Goal: Transaction & Acquisition: Book appointment/travel/reservation

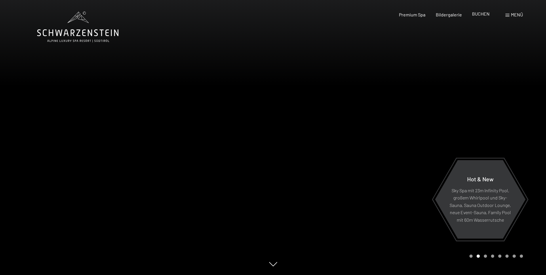
click at [486, 12] on span "BUCHEN" at bounding box center [481, 13] width 18 height 5
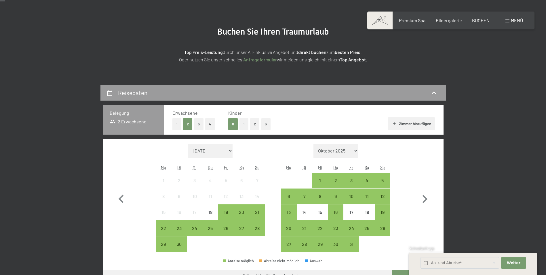
scroll to position [58, 0]
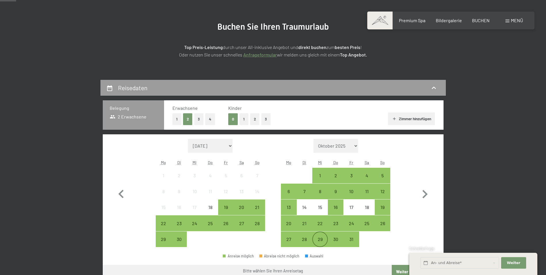
click at [322, 237] on div "29" at bounding box center [320, 244] width 14 height 14
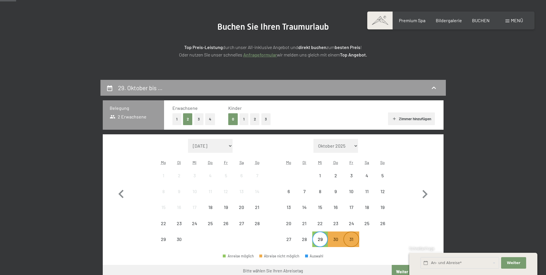
click at [352, 241] on div "31" at bounding box center [351, 244] width 14 height 14
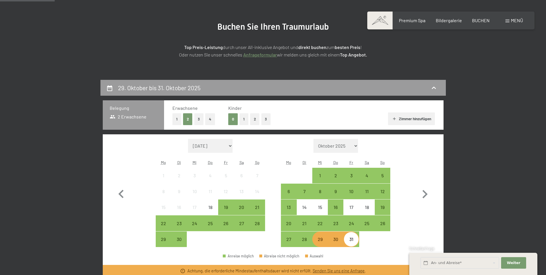
scroll to position [86, 0]
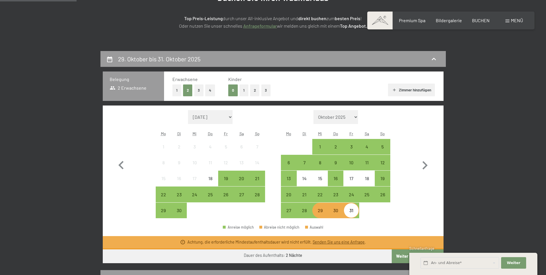
click at [323, 209] on div "29" at bounding box center [320, 215] width 14 height 14
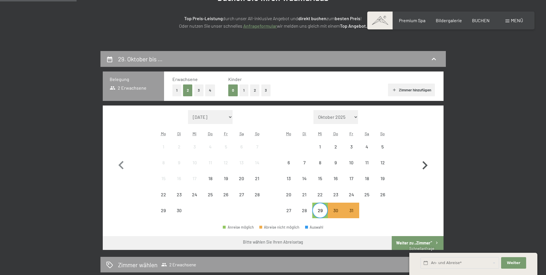
click at [428, 165] on icon "button" at bounding box center [425, 165] width 17 height 17
select select "2025-10-01"
select select "2025-11-01"
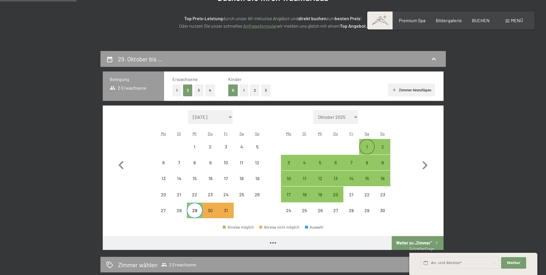
select select "2025-10-01"
select select "2025-11-01"
click at [369, 145] on div "1" at bounding box center [367, 151] width 14 height 14
select select "2025-10-01"
select select "2025-11-01"
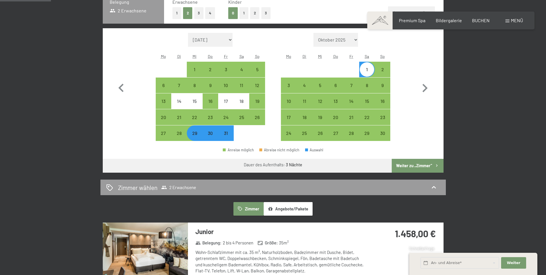
scroll to position [173, 0]
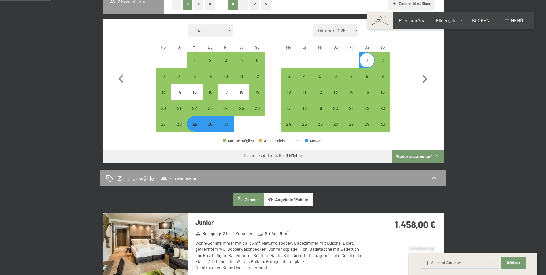
click at [419, 157] on button "Weiter zu „Zimmer“" at bounding box center [418, 156] width 52 height 14
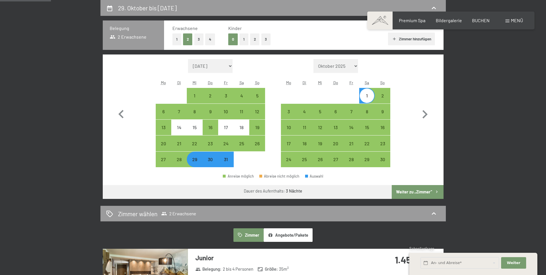
select select "2025-10-01"
select select "2025-11-01"
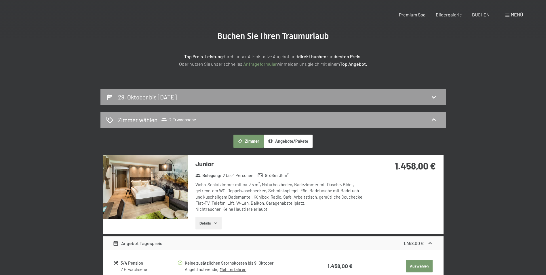
scroll to position [0, 0]
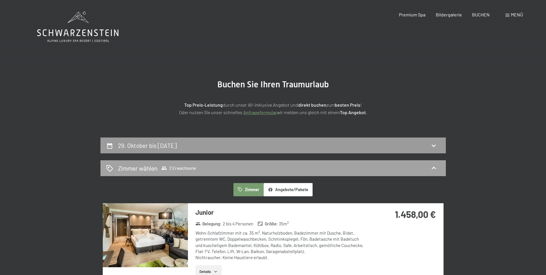
click at [230, 170] on div "Zimmer wählen 2 Erwachsene" at bounding box center [273, 168] width 334 height 8
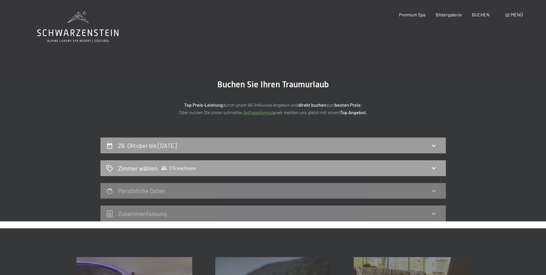
click at [230, 170] on div "Zimmer wählen 2 Erwachsene" at bounding box center [273, 168] width 334 height 8
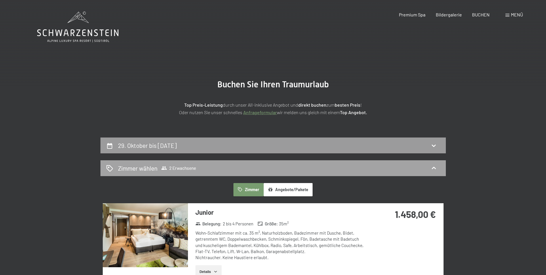
click at [170, 164] on span "Zimmer wählen 2 Erwachsene" at bounding box center [157, 168] width 78 height 8
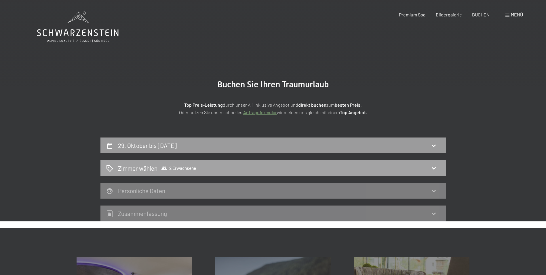
click at [183, 168] on span "2 Erwachsene" at bounding box center [178, 168] width 35 height 6
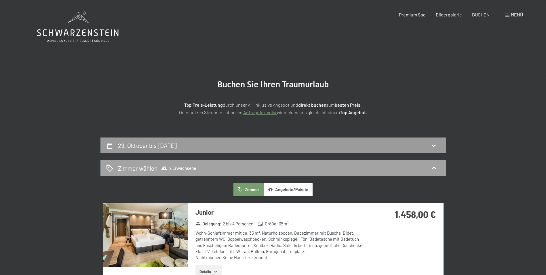
click at [183, 168] on span "2 Erwachsene" at bounding box center [178, 168] width 35 height 6
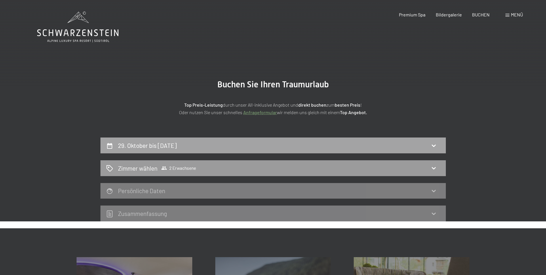
click at [439, 144] on div "29. Oktober bis 1. November 2025" at bounding box center [273, 145] width 334 height 8
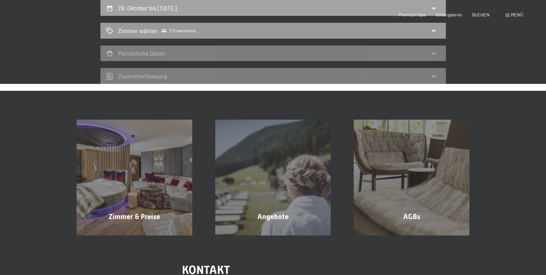
select select "2025-10-01"
select select "2025-11-01"
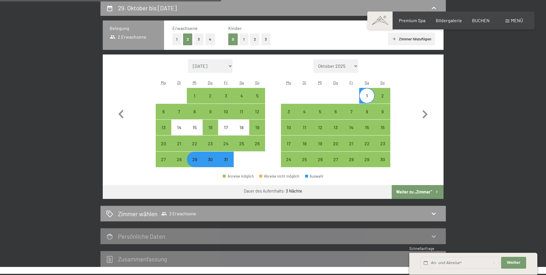
click at [245, 38] on button "1" at bounding box center [244, 39] width 9 height 12
select select "2025-10-01"
select select "2025-11-01"
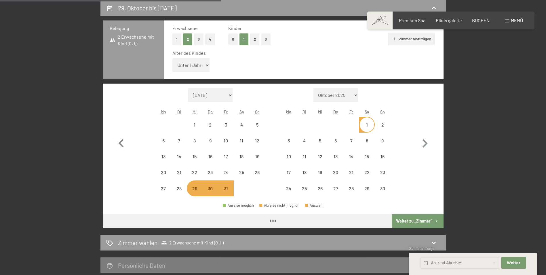
select select "2025-10-01"
select select "2025-11-01"
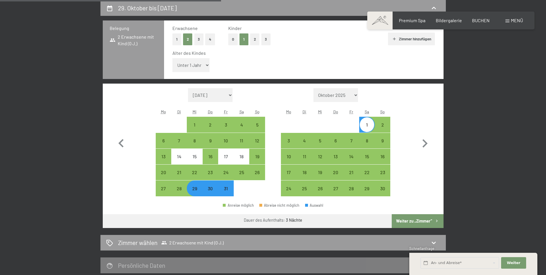
click at [202, 66] on select "Unter 1 Jahr 1 Jahr 2 Jahre 3 Jahre 4 Jahre 5 Jahre 6 Jahre 7 Jahre 8 Jahre 9 J…" at bounding box center [190, 65] width 37 height 14
select select "11"
click at [172, 58] on select "Unter 1 Jahr 1 Jahr 2 Jahre 3 Jahre 4 Jahre 5 Jahre 6 Jahre 7 Jahre 8 Jahre 9 J…" at bounding box center [190, 65] width 37 height 14
select select "2025-10-01"
select select "2025-11-01"
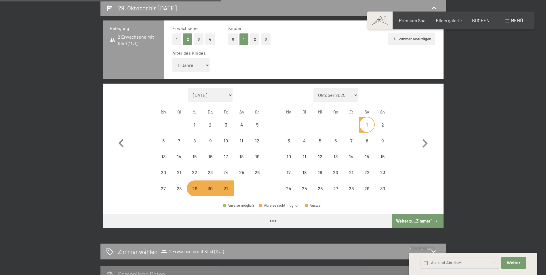
select select "2025-10-01"
select select "2025-11-01"
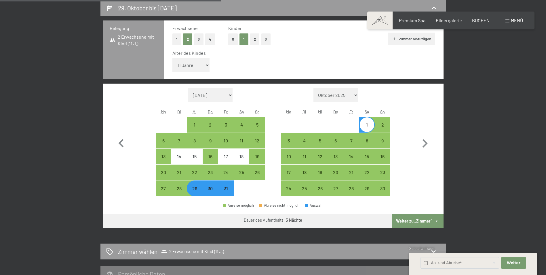
click at [407, 221] on button "Weiter zu „Zimmer“" at bounding box center [418, 221] width 52 height 14
select select "2025-10-01"
select select "2025-11-01"
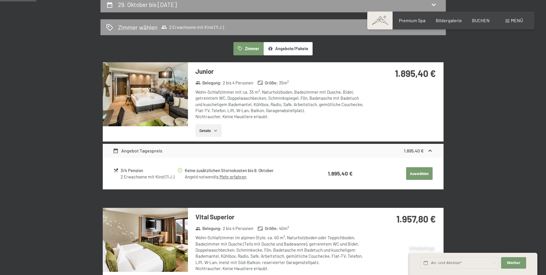
scroll to position [173, 0]
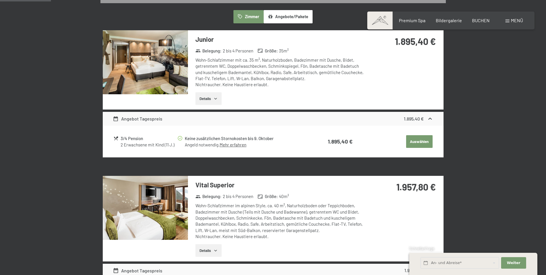
click at [207, 253] on button "Details" at bounding box center [208, 250] width 26 height 13
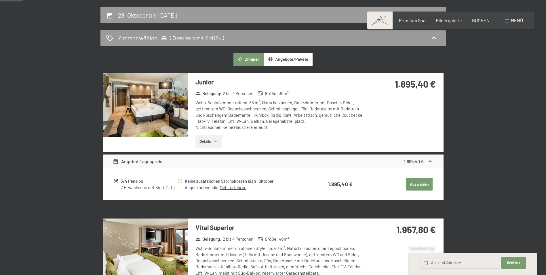
scroll to position [58, 0]
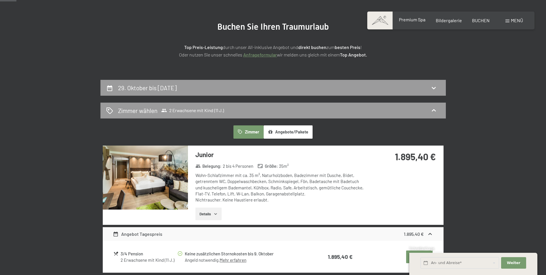
click at [425, 18] on span "Premium Spa" at bounding box center [412, 19] width 26 height 5
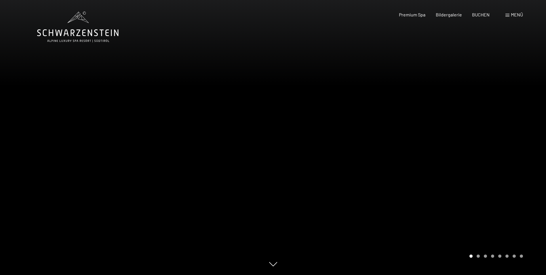
click at [376, 126] on div at bounding box center [409, 137] width 273 height 275
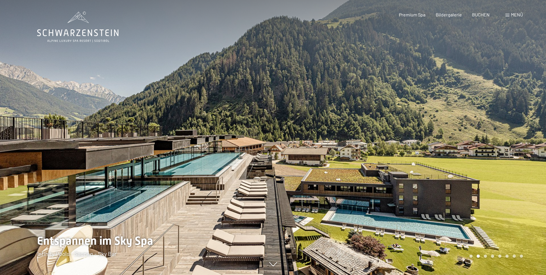
click at [486, 167] on div at bounding box center [409, 137] width 273 height 275
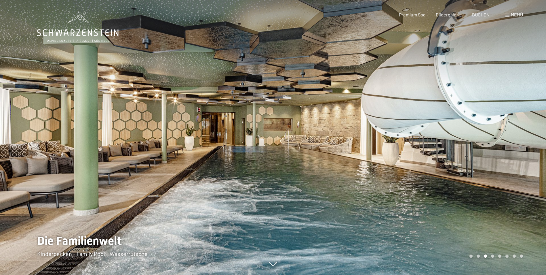
click at [512, 135] on div at bounding box center [409, 137] width 273 height 275
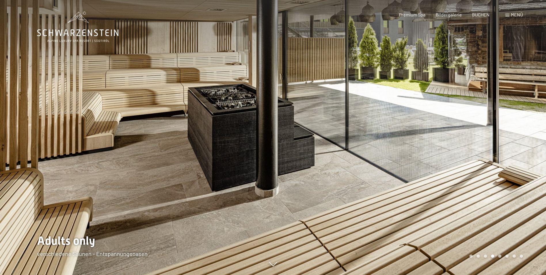
click at [512, 135] on div at bounding box center [409, 137] width 273 height 275
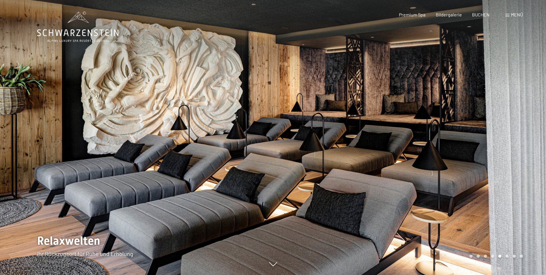
click at [512, 135] on div at bounding box center [409, 137] width 273 height 275
